Goal: Information Seeking & Learning: Find specific fact

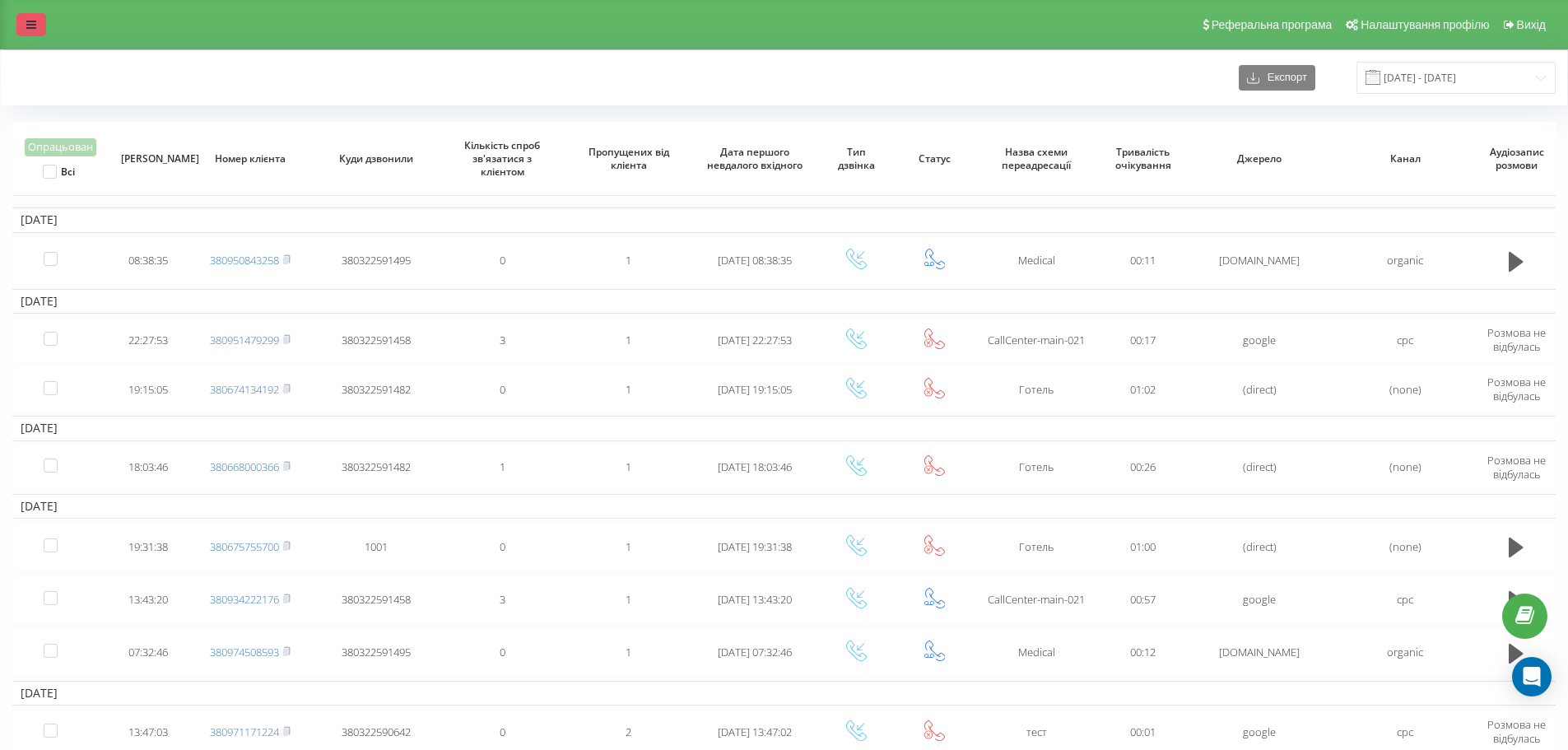
click at [33, 17] on link at bounding box center [31, 24] width 30 height 23
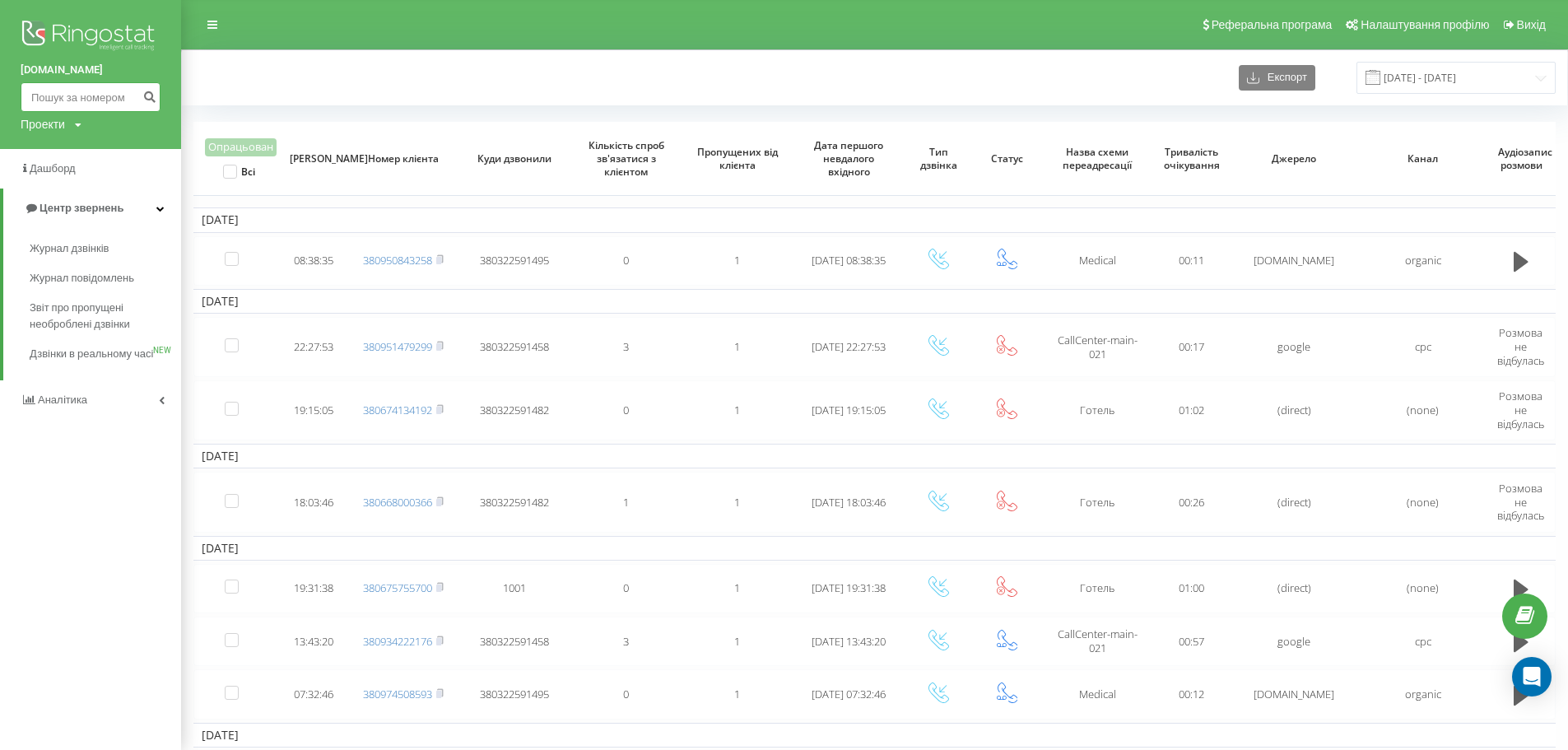
click at [48, 100] on input at bounding box center [90, 97] width 140 height 30
drag, startPoint x: 46, startPoint y: 95, endPoint x: 46, endPoint y: 105, distance: 10.0
paste input "[PHONE_NUMBER]"
click at [49, 97] on input "[PHONE_NUMBER]" at bounding box center [90, 97] width 140 height 30
type input "0962837777"
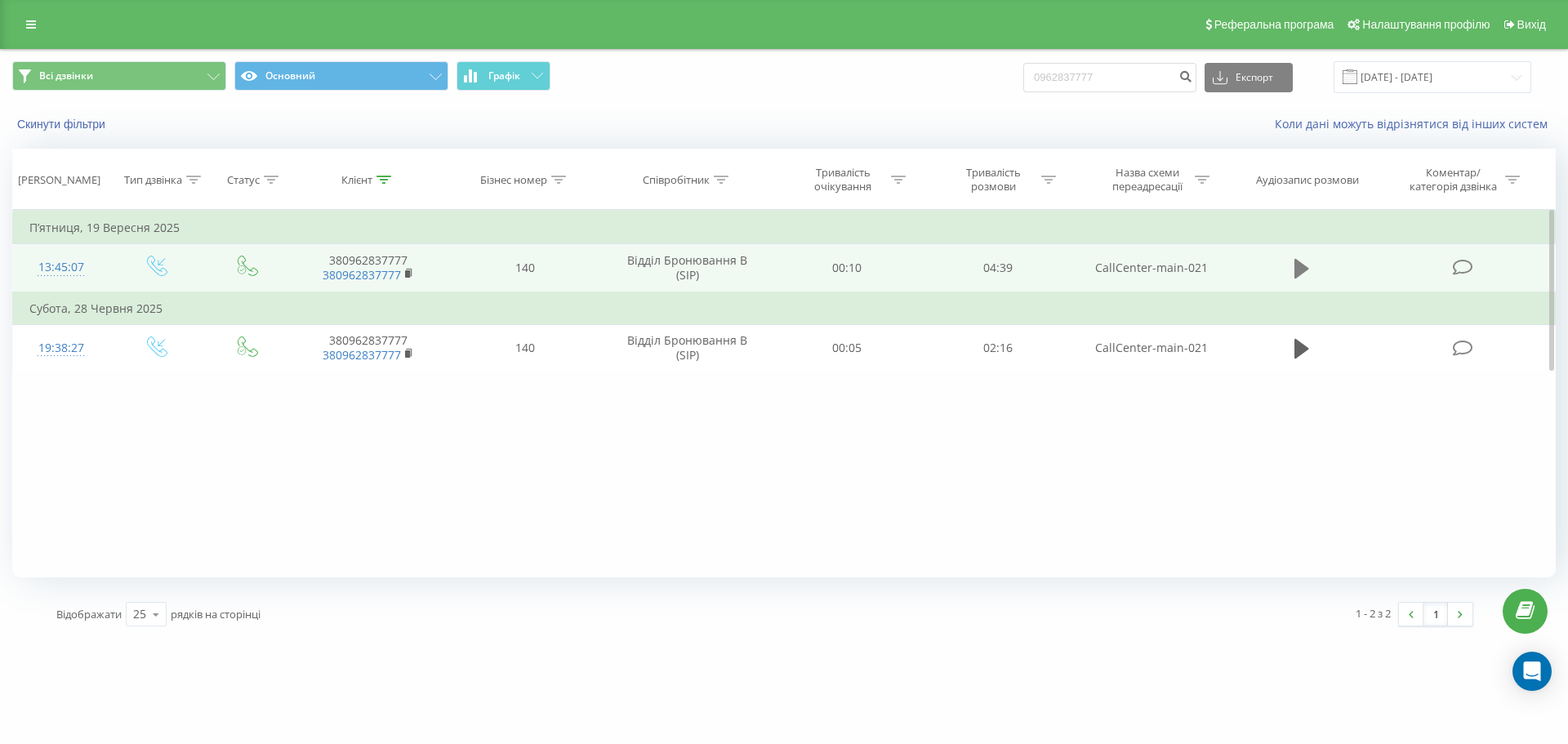
click at [1296, 267] on icon at bounding box center [1301, 268] width 14 height 19
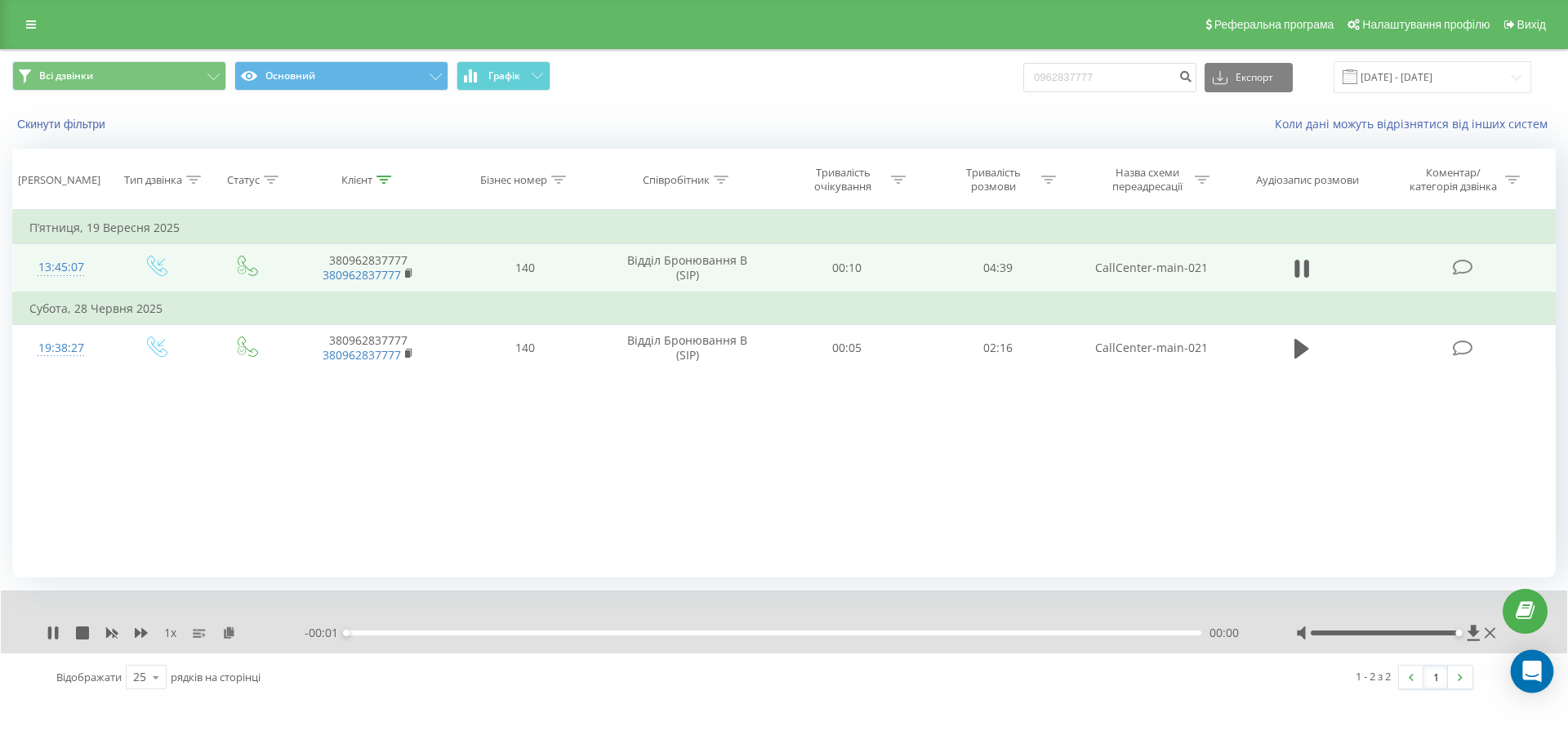
drag, startPoint x: 1388, startPoint y: 630, endPoint x: 1452, endPoint y: 733, distance: 121.3
click at [1546, 661] on body "emilyresort.com.ua 0962837777 Проекти emilyresort.com.ua Дашборд Центр звернень…" at bounding box center [784, 372] width 1568 height 744
click at [50, 633] on icon at bounding box center [50, 632] width 3 height 13
